Goal: Information Seeking & Learning: Learn about a topic

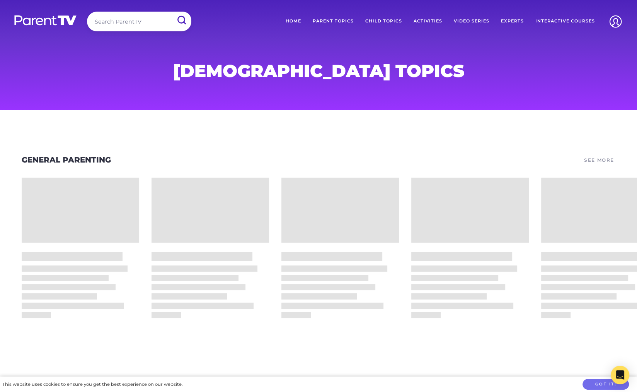
scroll to position [17, 0]
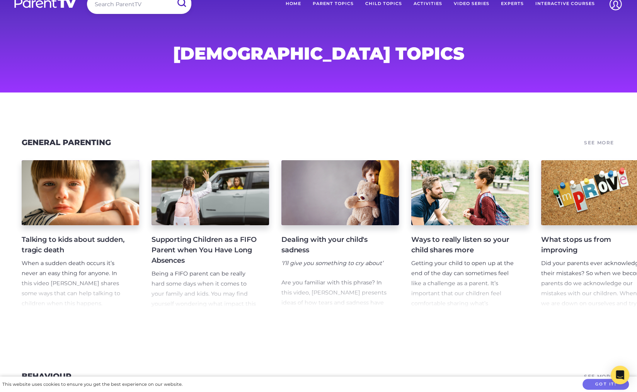
click at [599, 142] on link "See More" at bounding box center [599, 142] width 32 height 11
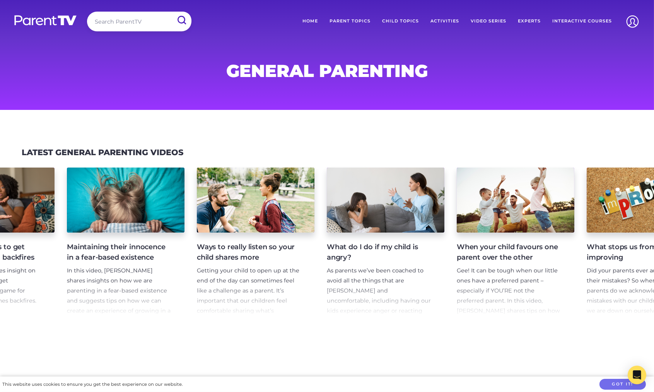
scroll to position [0, 667]
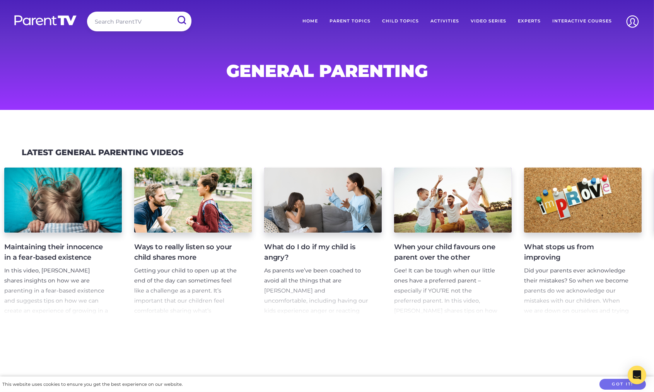
click at [124, 21] on input "search" at bounding box center [139, 22] width 104 height 20
type input "v"
type input "girls"
click at [171, 12] on input "submit" at bounding box center [181, 20] width 20 height 17
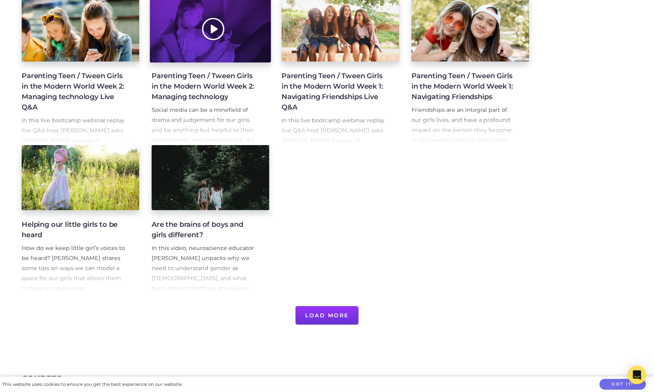
scroll to position [352, 0]
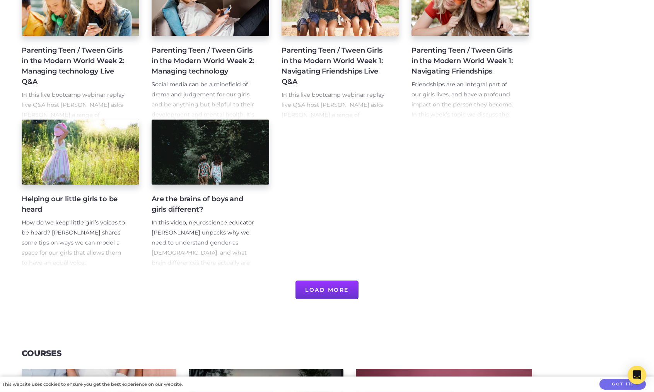
click at [338, 287] on button "Load More" at bounding box center [326, 289] width 63 height 19
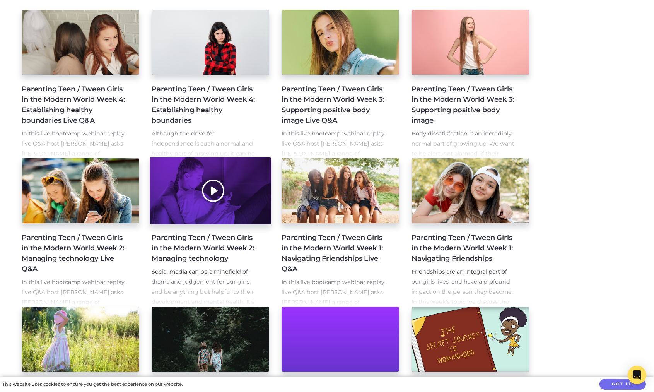
scroll to position [182, 0]
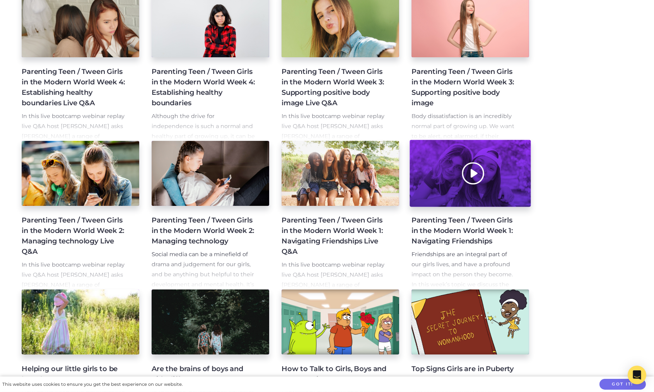
click at [500, 155] on div at bounding box center [470, 173] width 121 height 67
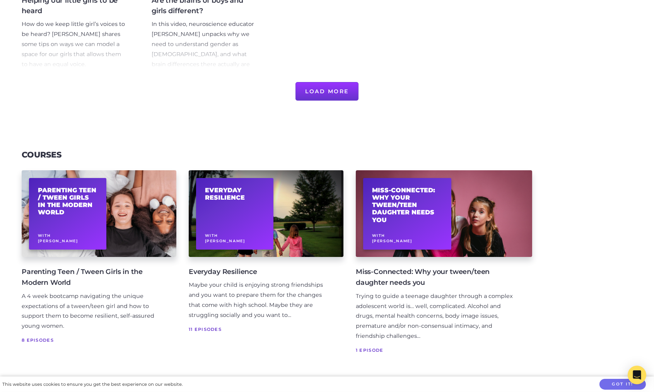
scroll to position [441, 0]
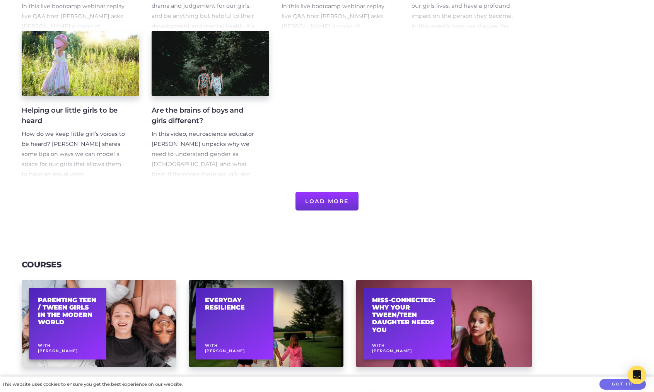
click at [328, 201] on button "Load More" at bounding box center [326, 201] width 63 height 19
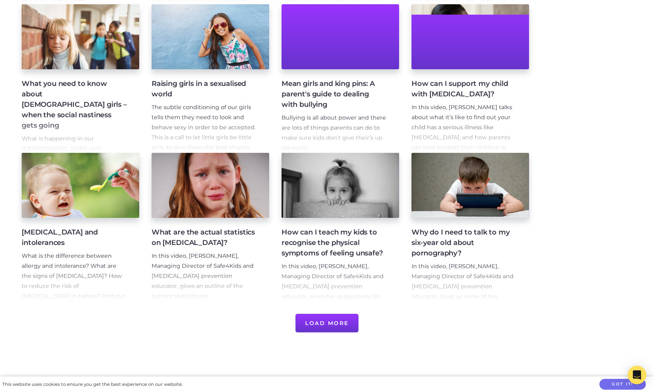
scroll to position [616, 0]
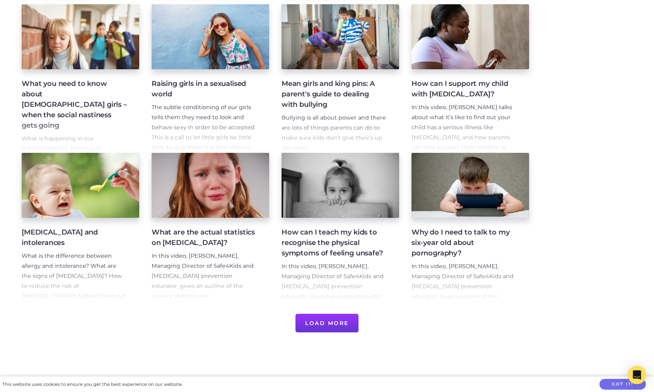
click at [335, 330] on button "Load More" at bounding box center [326, 323] width 63 height 19
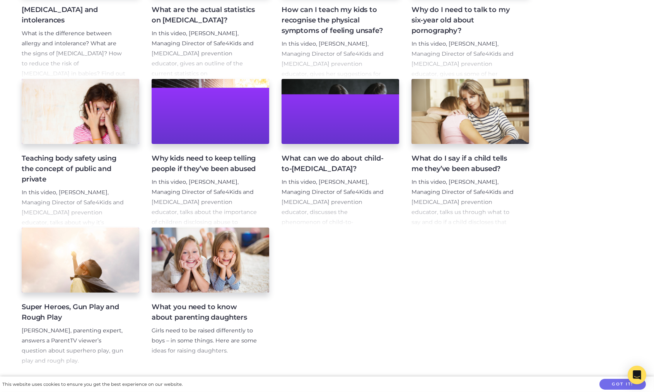
scroll to position [854, 0]
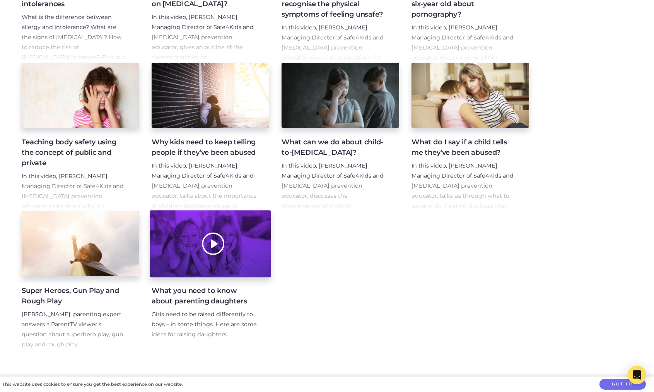
click at [254, 256] on div at bounding box center [210, 243] width 121 height 67
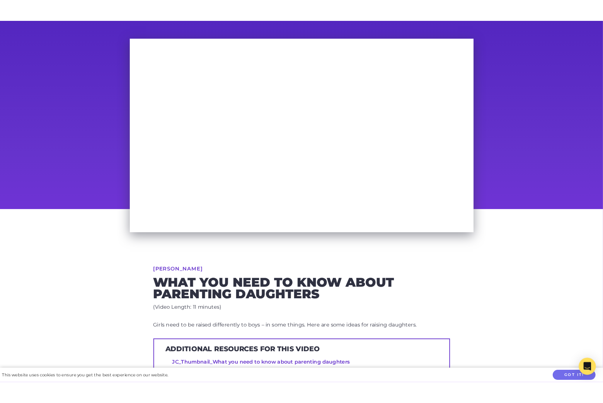
scroll to position [15, 0]
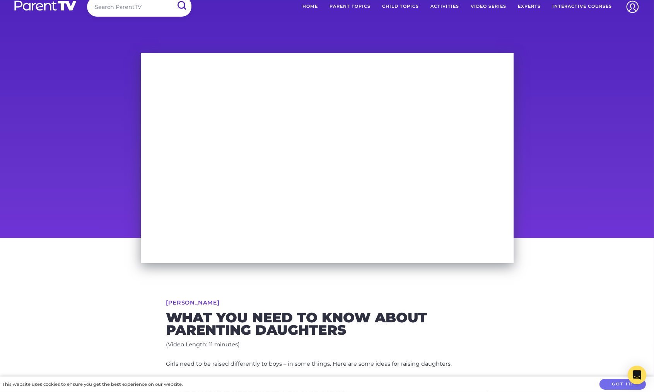
click at [220, 300] on link "[PERSON_NAME]" at bounding box center [192, 302] width 53 height 5
drag, startPoint x: 249, startPoint y: 299, endPoint x: 231, endPoint y: 304, distance: 18.5
click at [231, 304] on div "Dr Justin Coulson What you need to know about parenting daughters (Video Length…" at bounding box center [327, 379] width 396 height 283
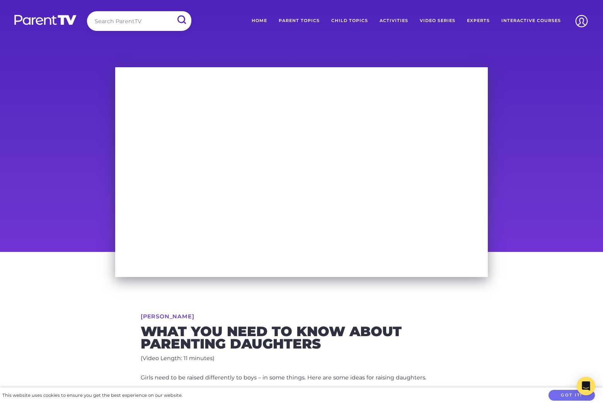
scroll to position [0, 0]
click at [119, 21] on input "search" at bounding box center [139, 22] width 104 height 20
type input "asthma"
click at [171, 12] on input "submit" at bounding box center [181, 20] width 20 height 17
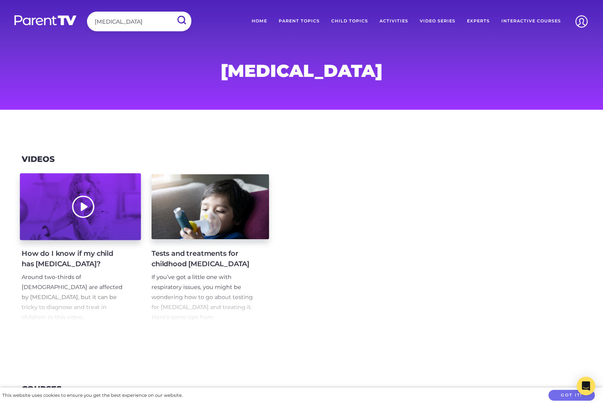
click at [125, 195] on div at bounding box center [80, 207] width 121 height 67
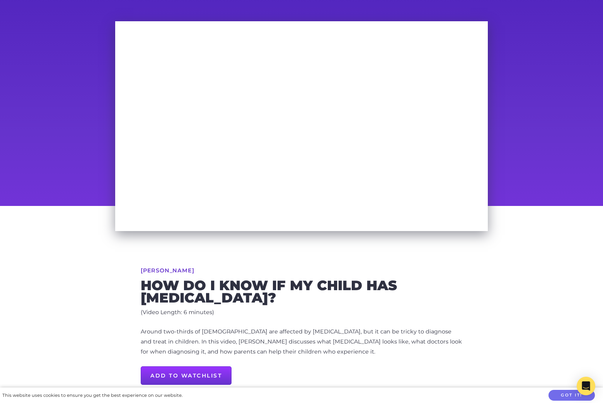
scroll to position [145, 0]
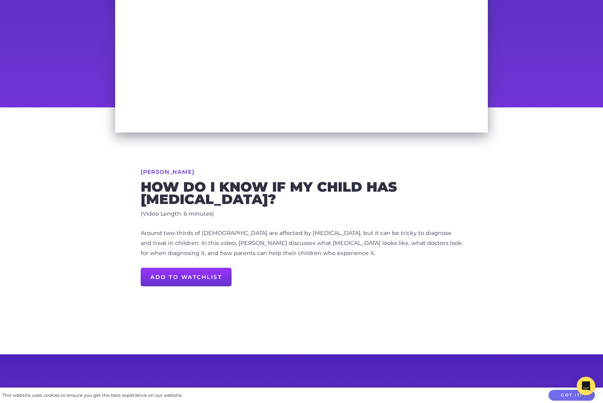
click at [228, 243] on p "Around two-thirds of [DEMOGRAPHIC_DATA] are affected by [MEDICAL_DATA], but it …" at bounding box center [302, 244] width 322 height 30
click at [228, 243] on p "Around two-thirds of Australians are affected by asthma, but it can be tricky t…" at bounding box center [302, 244] width 322 height 30
click at [176, 245] on p "Around two-thirds of Australians are affected by asthma, but it can be tricky t…" at bounding box center [302, 244] width 322 height 30
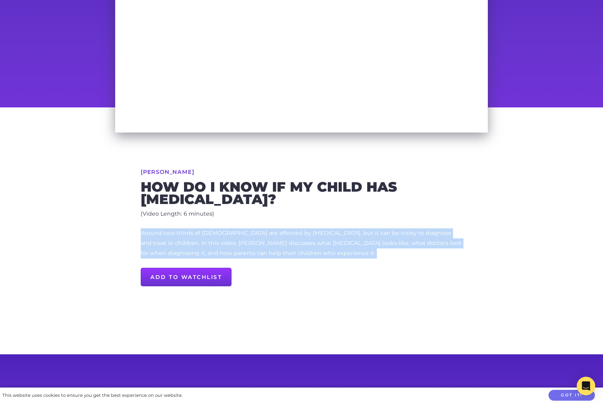
click at [176, 245] on p "Around two-thirds of Australians are affected by asthma, but it can be tricky t…" at bounding box center [302, 244] width 322 height 30
copy div "Around two-thirds of Australians are affected by asthma, but it can be tricky t…"
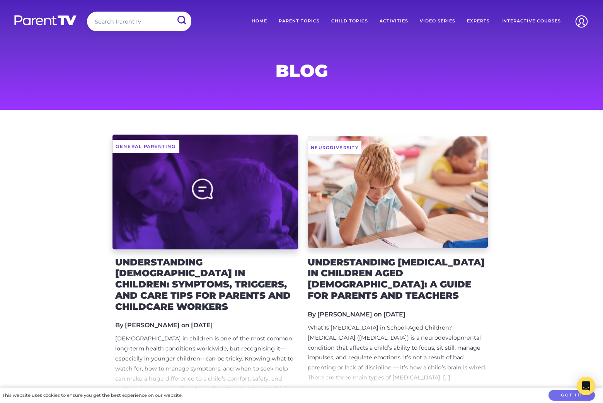
click at [264, 192] on div at bounding box center [206, 192] width 186 height 115
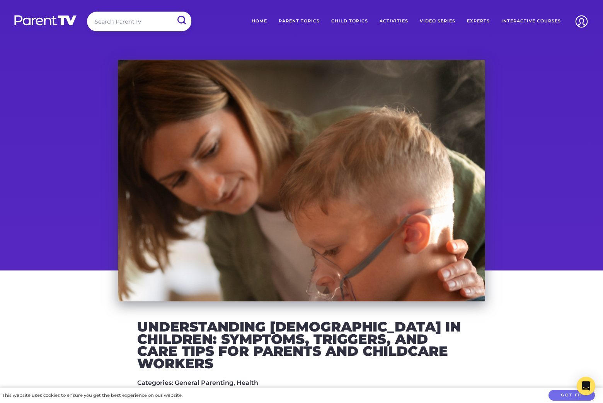
scroll to position [139, 0]
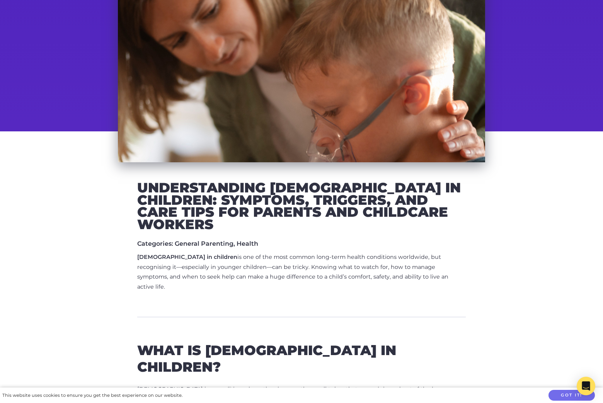
click at [261, 255] on p "[DEMOGRAPHIC_DATA] in children is one of the most common long-term health condi…" at bounding box center [301, 273] width 329 height 40
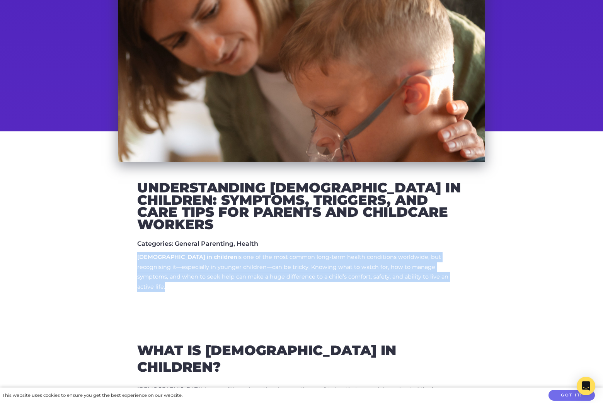
click at [261, 255] on p "[DEMOGRAPHIC_DATA] in children is one of the most common long-term health condi…" at bounding box center [301, 273] width 329 height 40
copy p "[DEMOGRAPHIC_DATA] in children is one of the most common long-term health condi…"
